Goal: Information Seeking & Learning: Check status

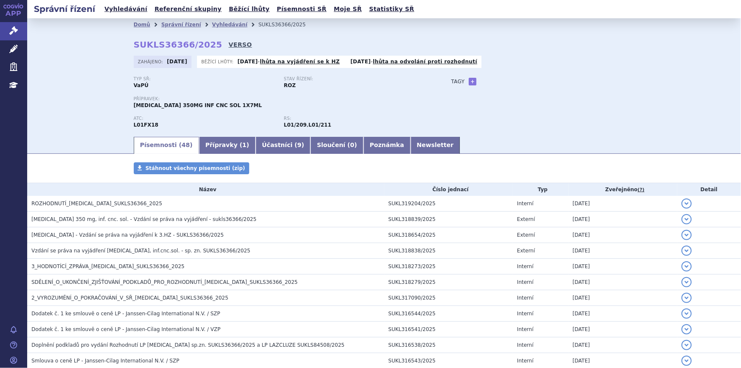
click at [229, 42] on link "VERSO" at bounding box center [240, 44] width 23 height 8
click at [12, 32] on icon at bounding box center [13, 30] width 8 height 8
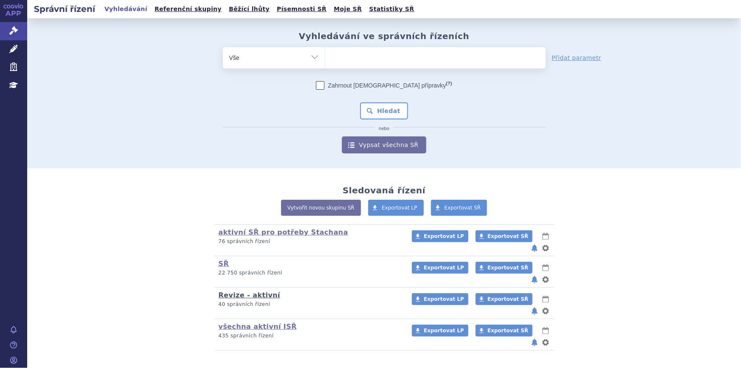
click at [229, 291] on link "Revize - aktivní" at bounding box center [250, 295] width 62 height 8
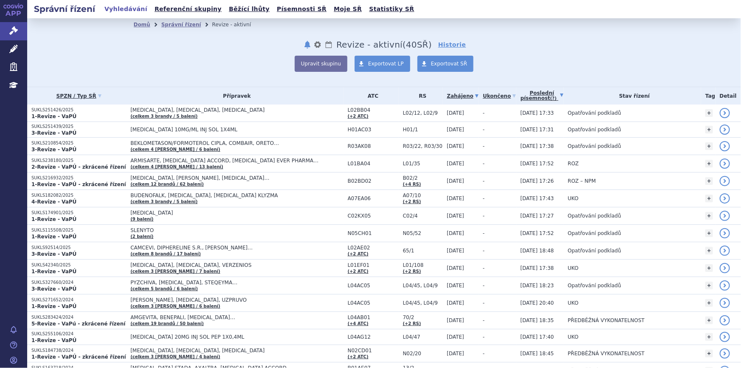
click at [536, 96] on link "Poslední písemnost (?)" at bounding box center [542, 95] width 43 height 17
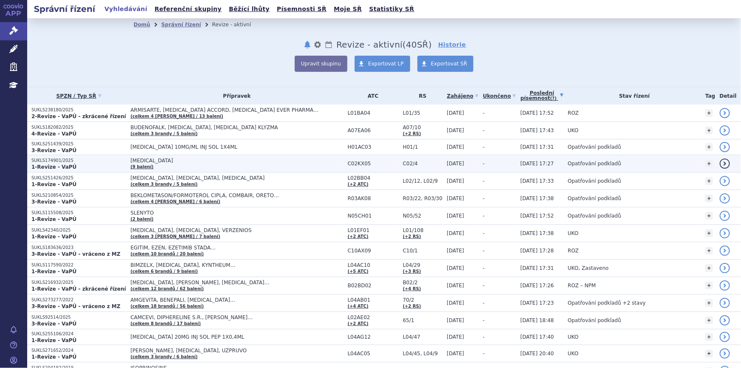
click at [291, 164] on td "ADEMPAS (9 balení)" at bounding box center [234, 163] width 217 height 17
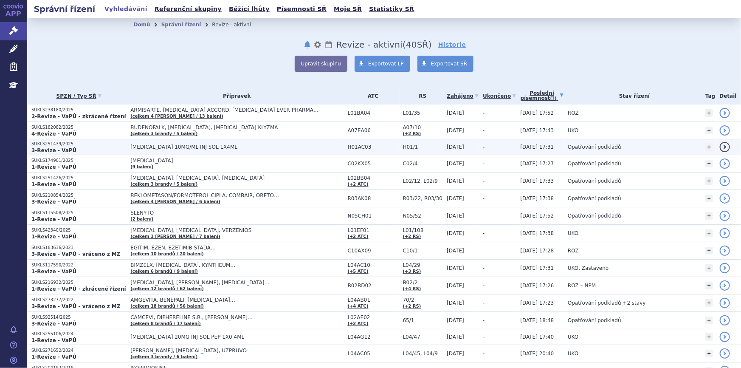
click at [280, 147] on span "[MEDICAL_DATA] 10MG/ML INJ SOL 1X4ML" at bounding box center [236, 147] width 212 height 6
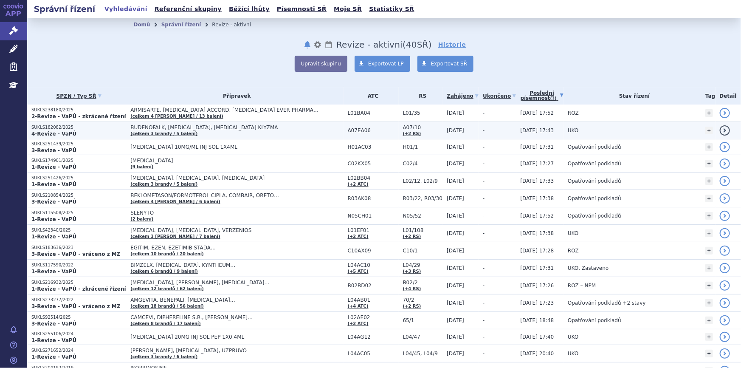
click at [278, 130] on span "BUDENOFALK, CORTIMENT, ENTOCORT KLYZMA" at bounding box center [236, 127] width 212 height 6
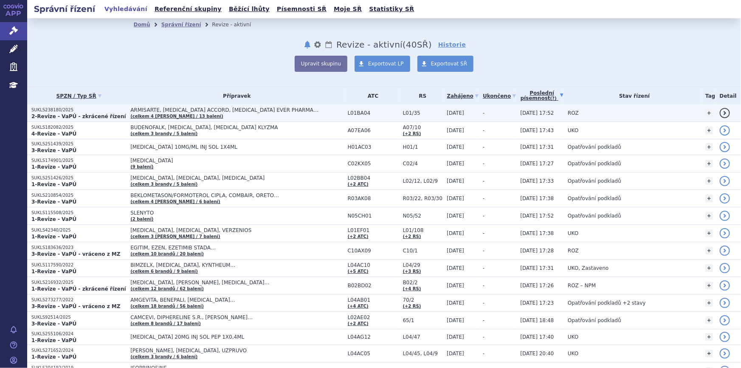
click at [281, 114] on td "ARMISARTE, PEMETREXED ACCORD, PEMETREXED EVER PHARMA… (celkem 4 brandy / 13 bal…" at bounding box center [234, 113] width 217 height 17
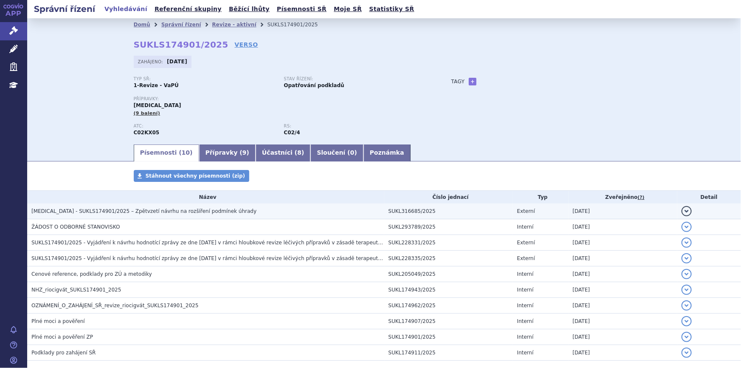
click at [229, 214] on h3 "[MEDICAL_DATA] - SUKLS174901/2025 – Zpětvzetí návrhu na rozšíření podmínek úhra…" at bounding box center [207, 211] width 353 height 8
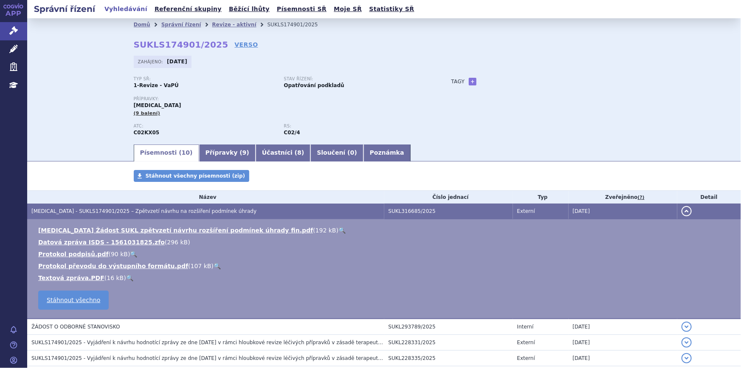
click at [339, 229] on link "🔍" at bounding box center [342, 230] width 7 height 7
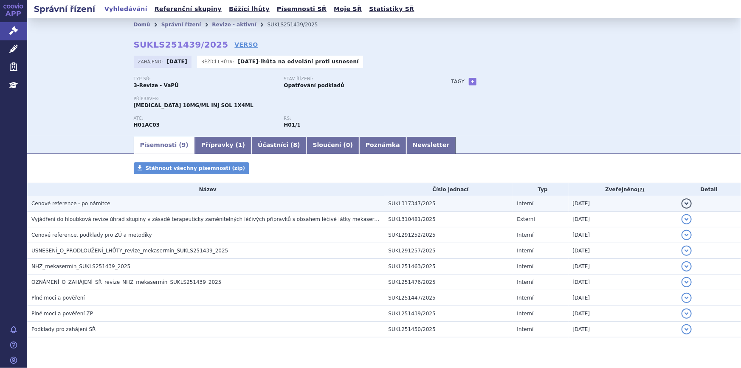
click at [207, 205] on h3 "Cenové reference - po námitce" at bounding box center [207, 203] width 353 height 8
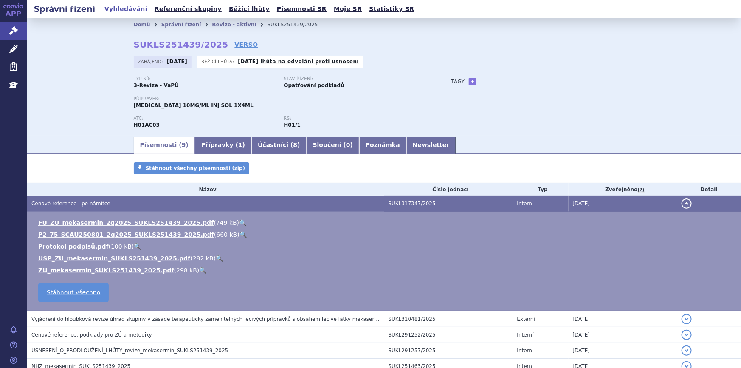
click at [239, 221] on link "🔍" at bounding box center [242, 222] width 7 height 7
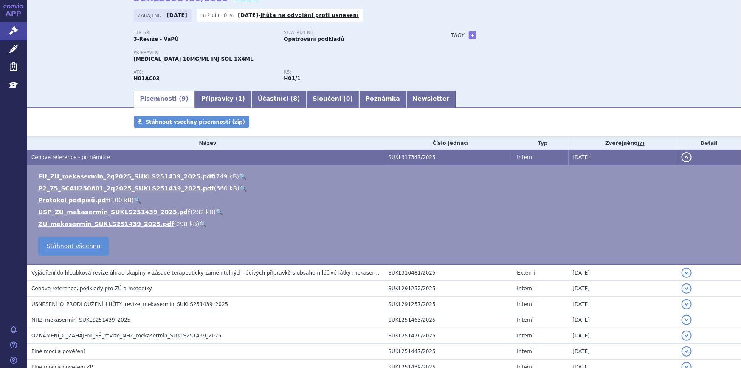
scroll to position [116, 0]
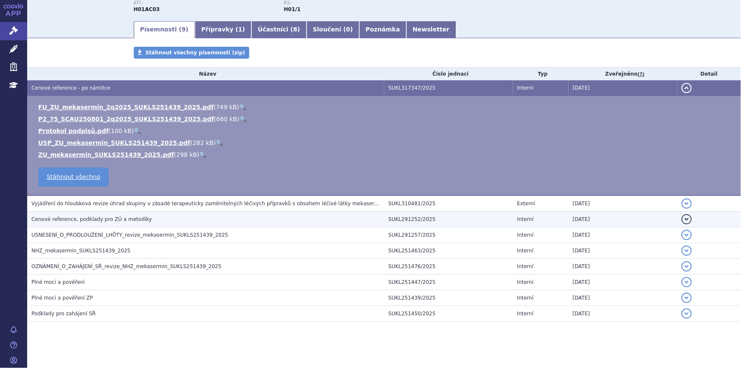
click at [124, 219] on span "Cenové reference, podklady pro ZÚ a metodiky" at bounding box center [91, 219] width 121 height 6
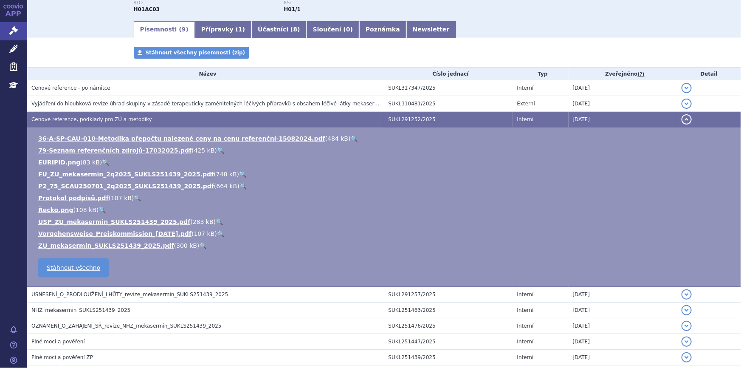
click at [239, 171] on link "🔍" at bounding box center [242, 174] width 7 height 7
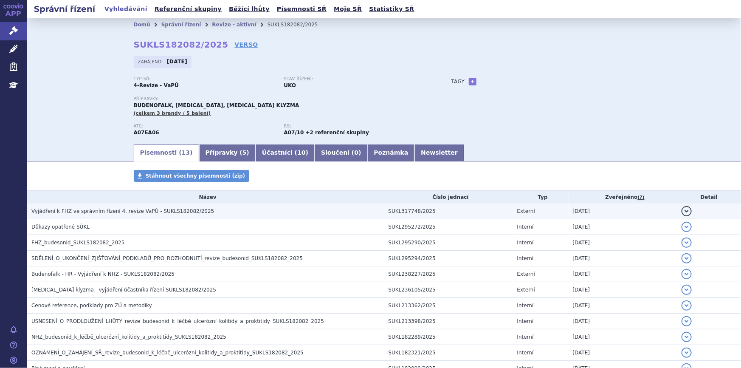
click at [106, 212] on span "Vyjádření k FHZ ve správním řízení 4. revize VaPÚ - SUKLS182082/2025" at bounding box center [122, 211] width 183 height 6
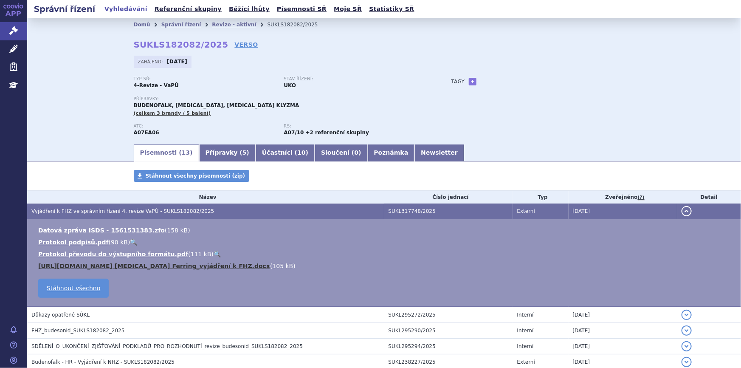
click at [141, 264] on link "SUKLS182082_2025_4.HR CORTIMENT Ferring_vyjádření k FHZ.docx" at bounding box center [154, 266] width 232 height 7
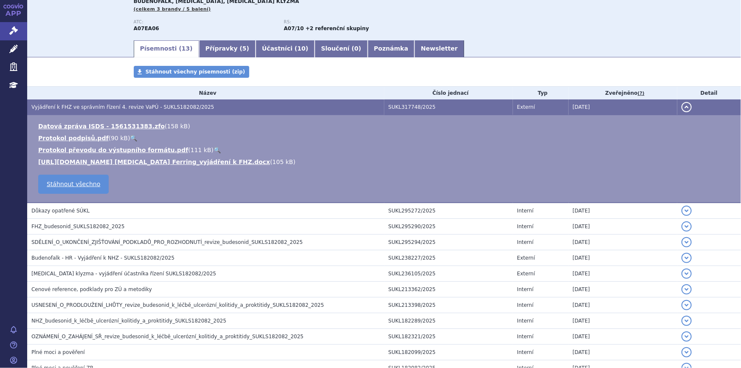
scroll to position [116, 0]
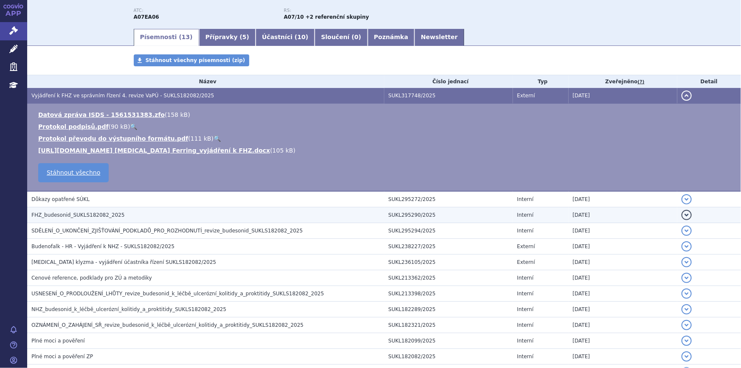
click at [68, 212] on span "FHZ_budesonid_SUKLS182082_2025" at bounding box center [77, 215] width 93 height 6
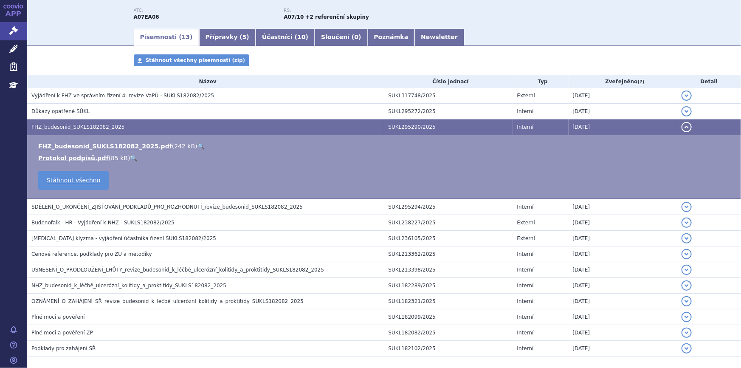
click at [198, 144] on link "🔍" at bounding box center [201, 146] width 7 height 7
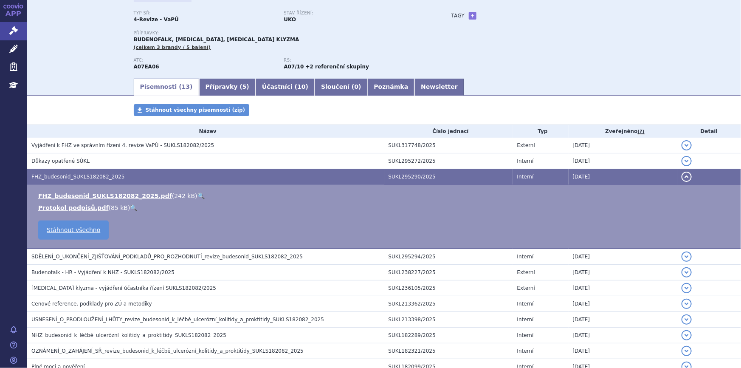
scroll to position [0, 0]
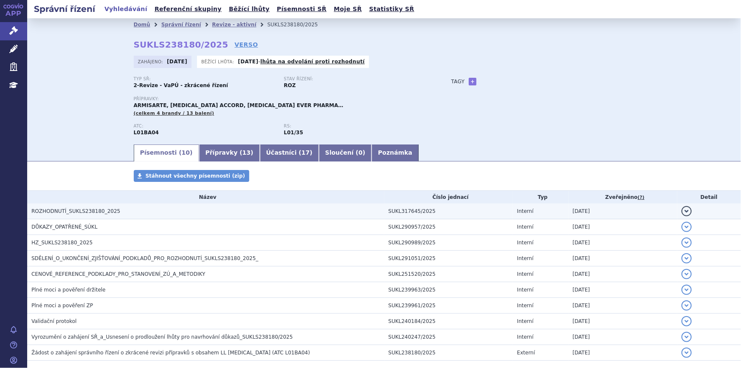
click at [216, 209] on h3 "ROZHODNUTÍ_SUKLS238180_2025" at bounding box center [207, 211] width 353 height 8
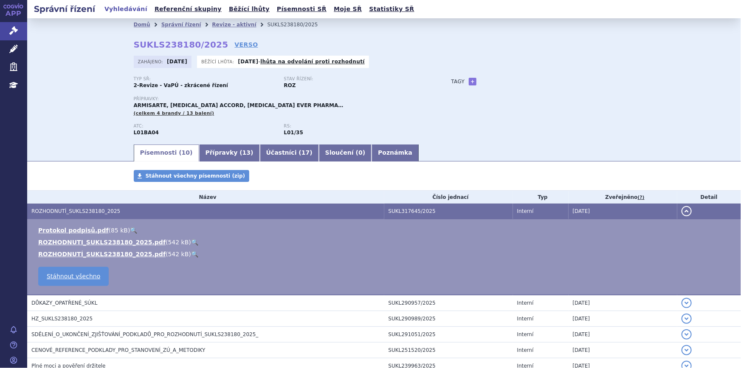
click at [191, 240] on link "🔍" at bounding box center [194, 242] width 7 height 7
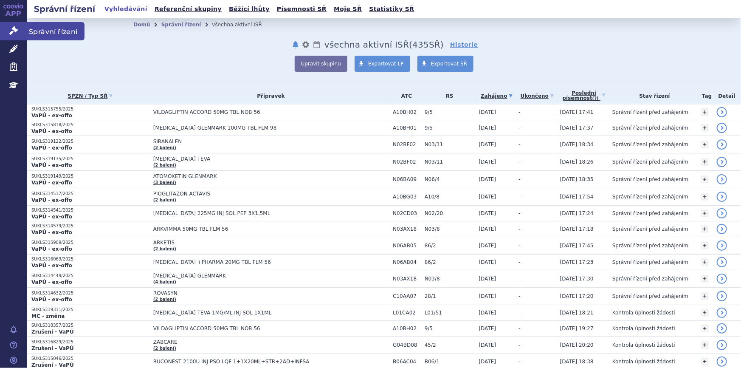
click at [14, 27] on icon at bounding box center [13, 30] width 8 height 8
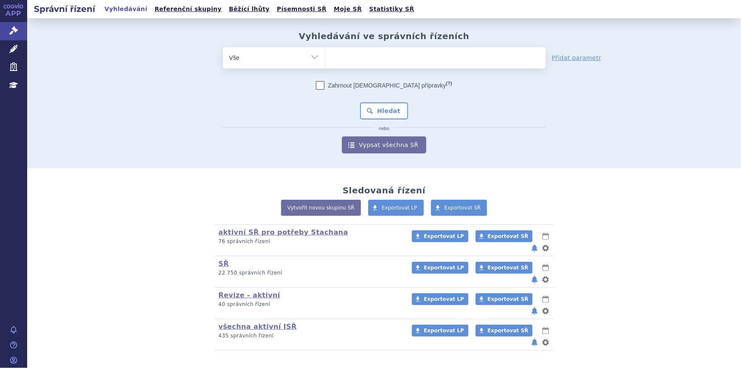
click at [344, 64] on ul at bounding box center [435, 56] width 221 height 18
click at [325, 64] on select at bounding box center [325, 57] width 0 height 21
paste input "SUKLS251426/2025"
type input "SUKLS251426/2025"
select select "SUKLS251426/2025"
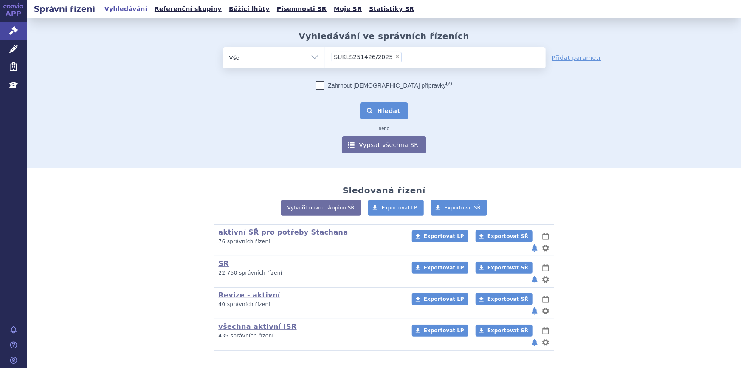
click at [387, 103] on button "Hledat" at bounding box center [384, 110] width 48 height 17
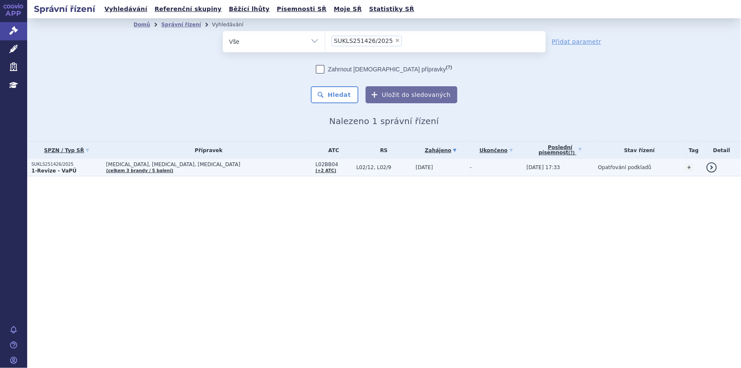
click at [213, 164] on span "[MEDICAL_DATA], [MEDICAL_DATA], [MEDICAL_DATA]" at bounding box center [208, 164] width 205 height 6
